Goal: Transaction & Acquisition: Subscribe to service/newsletter

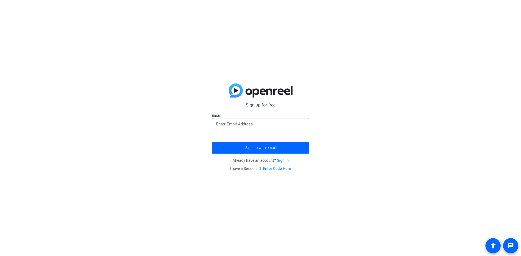
click at [256, 128] on div at bounding box center [260, 124] width 89 height 12
click at [256, 125] on input "email" at bounding box center [260, 124] width 89 height 7
click at [297, 123] on input "email" at bounding box center [260, 124] width 89 height 7
type input "e"
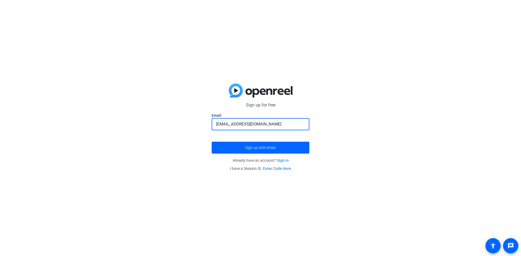
type input "[EMAIL_ADDRESS][DOMAIN_NAME]"
click at [212, 142] on button "Sign up with email" at bounding box center [261, 148] width 98 height 12
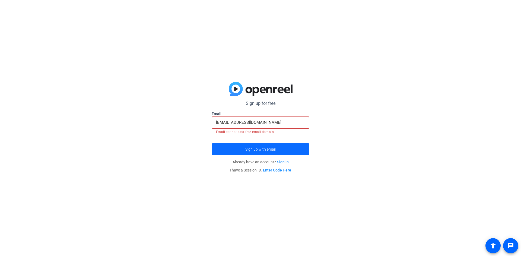
click at [278, 152] on span "submit" at bounding box center [261, 149] width 98 height 13
click at [281, 164] on link "Sign in" at bounding box center [283, 162] width 12 height 4
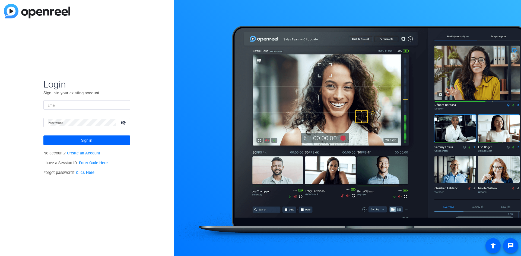
click at [99, 104] on input "Email" at bounding box center [87, 105] width 78 height 7
type input "[EMAIL_ADDRESS][DOMAIN_NAME]"
click at [43, 136] on button "Sign in" at bounding box center [86, 141] width 87 height 10
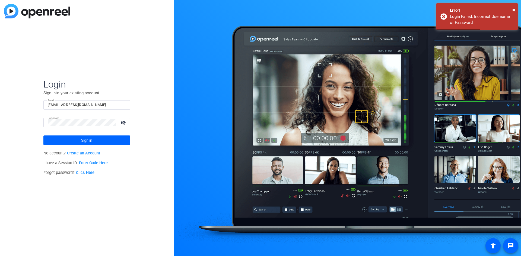
click at [125, 122] on mat-icon "visibility_off" at bounding box center [123, 123] width 13 height 8
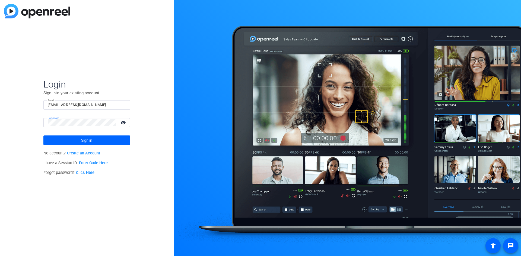
click at [99, 155] on link "Create an Account" at bounding box center [83, 153] width 33 height 5
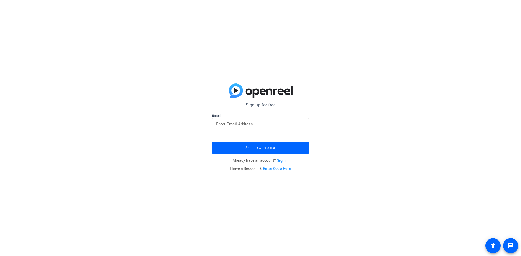
click at [257, 123] on input "email" at bounding box center [260, 124] width 89 height 7
type input "[EMAIL_ADDRESS][DOMAIN_NAME]"
click at [271, 148] on span "Sign up with email" at bounding box center [260, 148] width 30 height 0
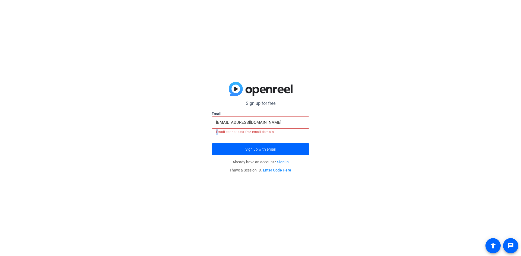
drag, startPoint x: 221, startPoint y: 135, endPoint x: 219, endPoint y: 132, distance: 3.5
click at [219, 132] on form "Sign up for free Email [EMAIL_ADDRESS][DOMAIN_NAME] Email cannot be a free emai…" at bounding box center [261, 127] width 98 height 55
